Goal: Information Seeking & Learning: Learn about a topic

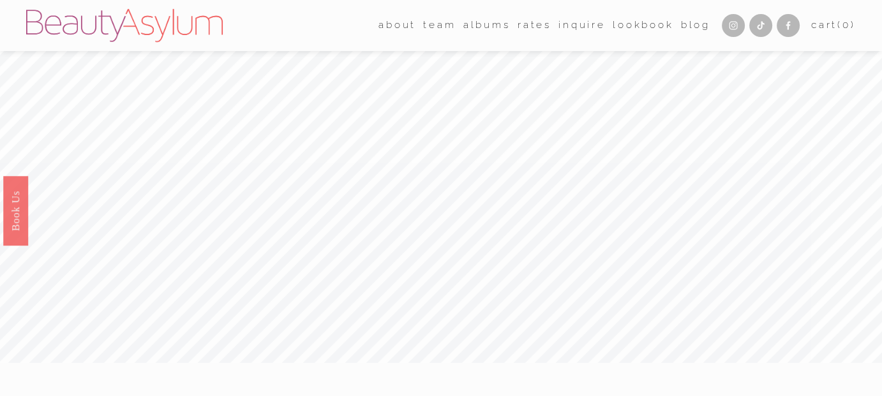
click at [534, 28] on link "Rates" at bounding box center [534, 25] width 34 height 20
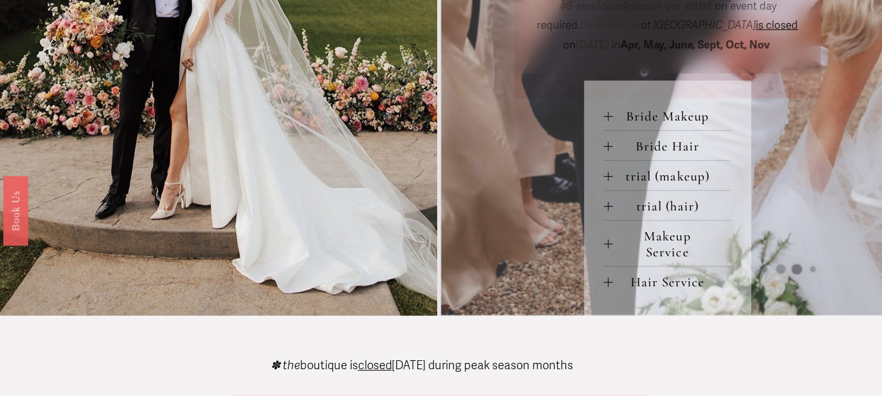
scroll to position [560, 0]
click at [658, 241] on span "Makeup Service" at bounding box center [671, 244] width 118 height 32
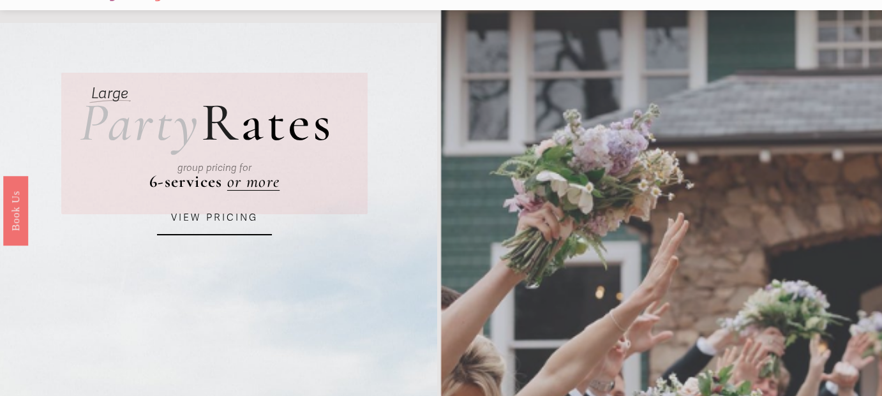
scroll to position [0, 0]
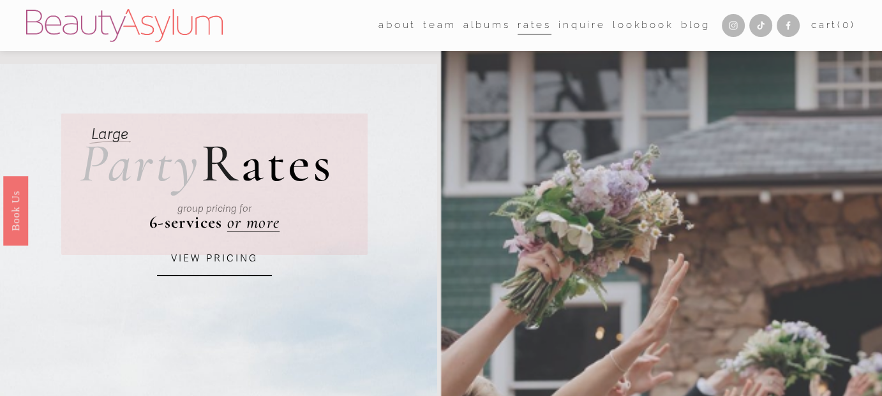
click at [635, 22] on link "Lookbook" at bounding box center [642, 25] width 61 height 20
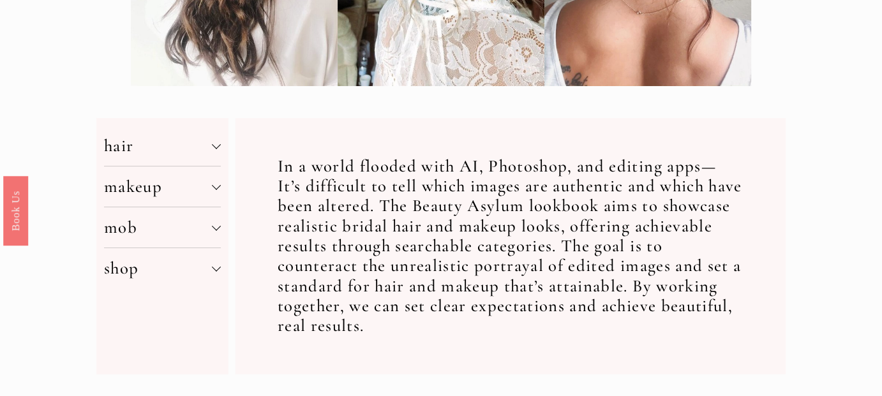
scroll to position [450, 0]
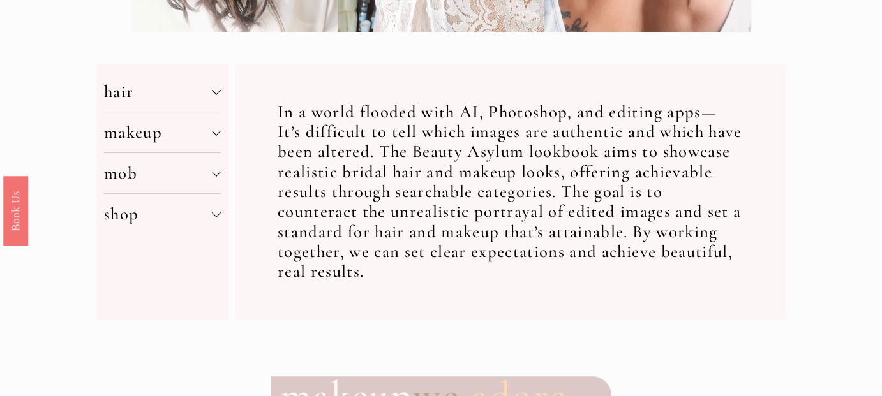
click at [212, 132] on div at bounding box center [216, 130] width 9 height 9
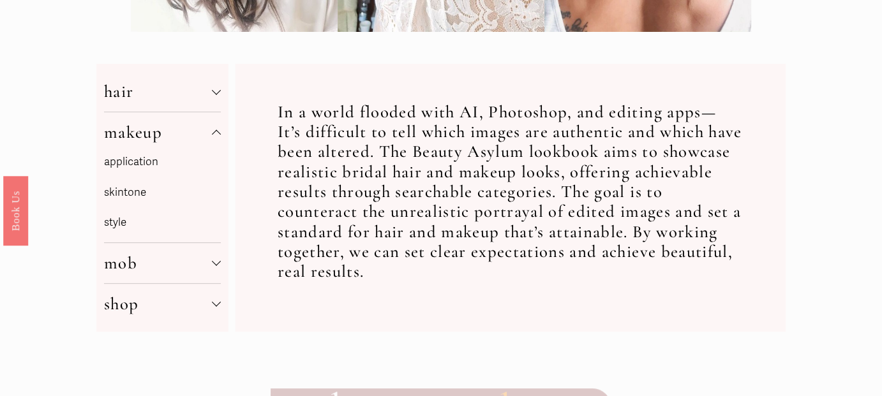
click at [115, 224] on p "style" at bounding box center [162, 223] width 116 height 20
click at [214, 267] on div at bounding box center [216, 262] width 9 height 9
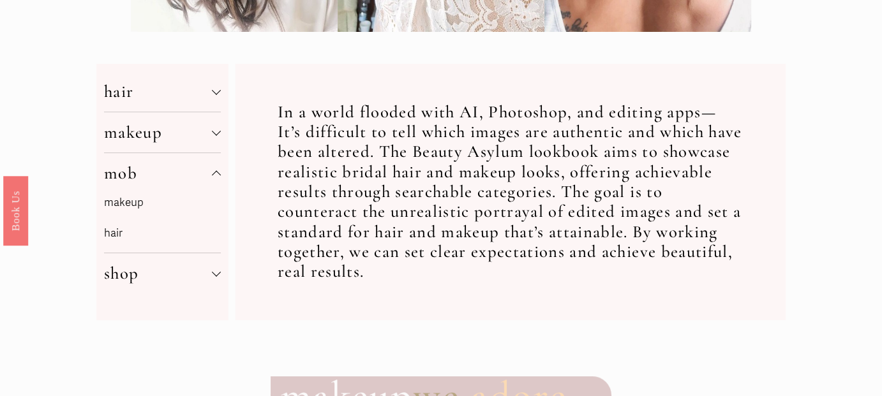
click at [128, 203] on link "makeup" at bounding box center [124, 202] width 40 height 13
click at [154, 130] on span "makeup" at bounding box center [157, 132] width 107 height 21
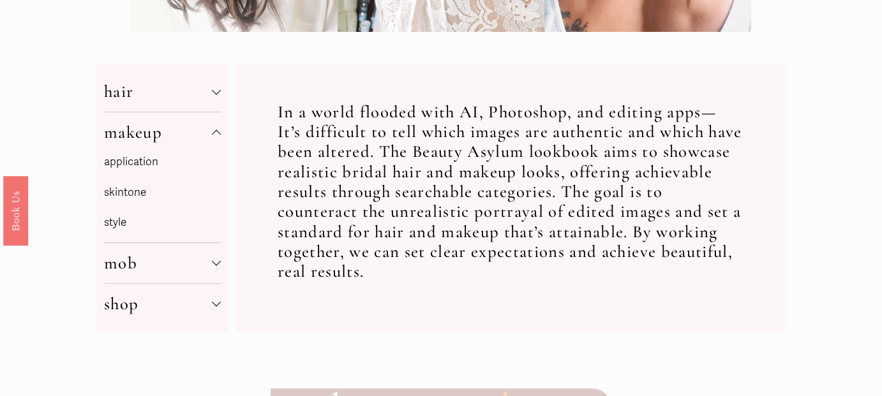
click at [141, 197] on p "skintone" at bounding box center [162, 193] width 116 height 20
click at [139, 166] on link "application" at bounding box center [131, 161] width 54 height 13
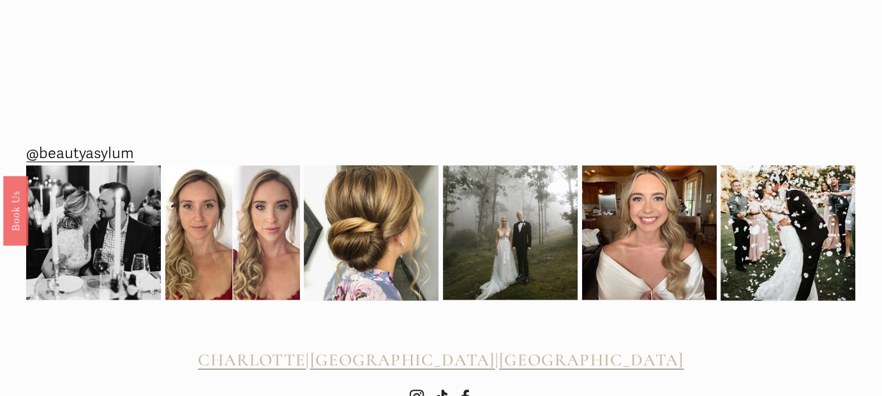
scroll to position [1568, 0]
